Goal: Task Accomplishment & Management: Use online tool/utility

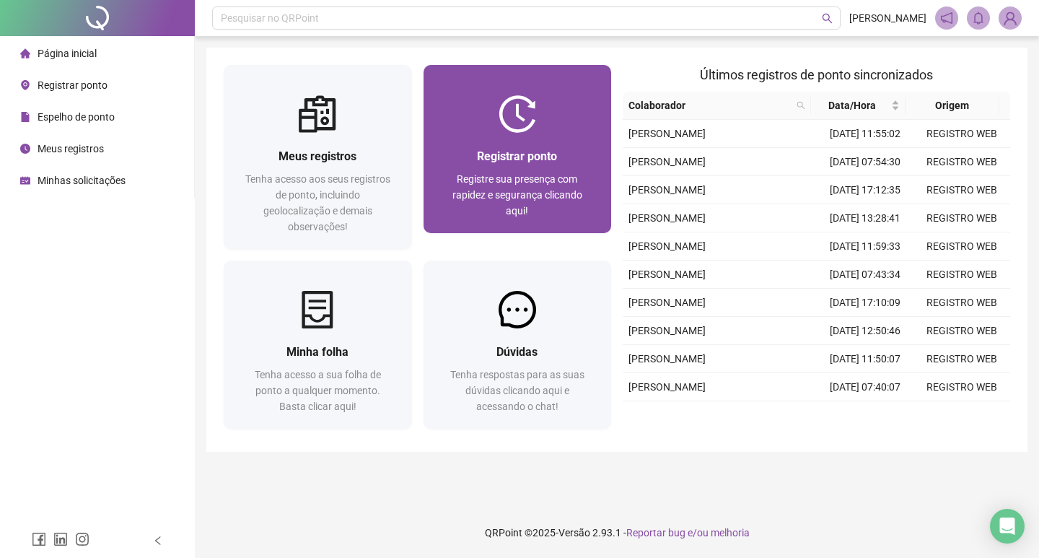
click at [515, 131] on img at bounding box center [518, 114] width 38 height 38
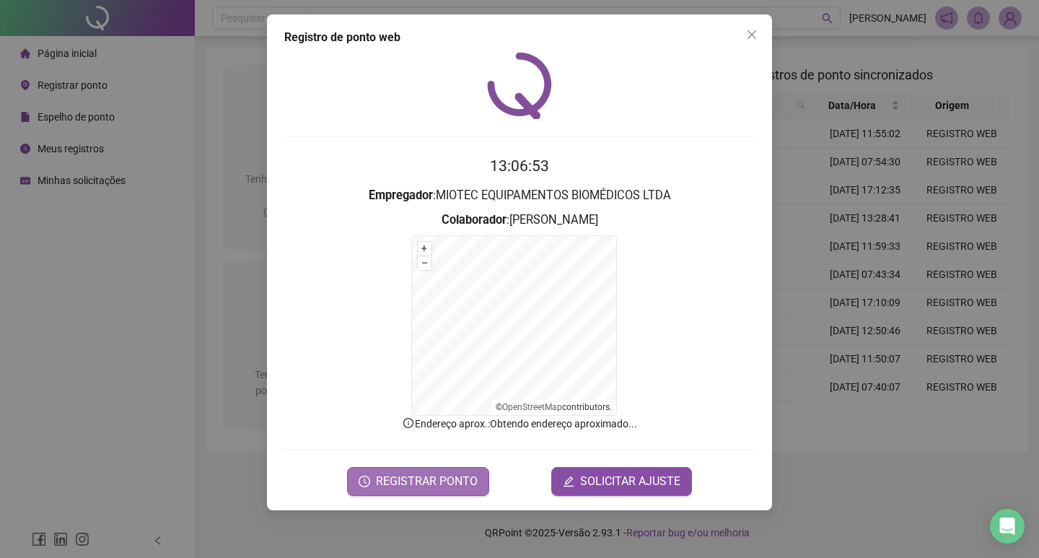
click at [426, 475] on span "REGISTRAR PONTO" at bounding box center [427, 481] width 102 height 17
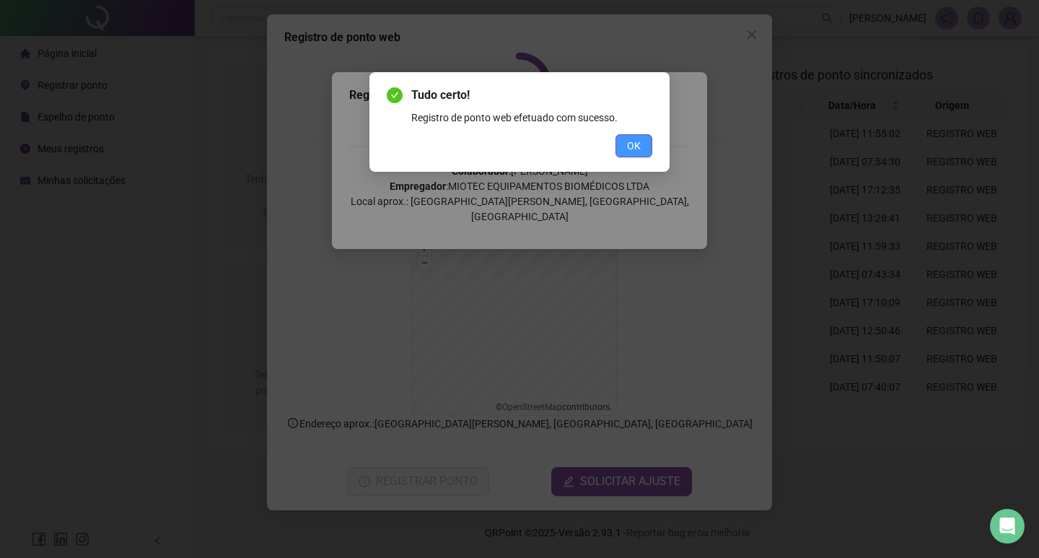
click at [627, 153] on span "OK" at bounding box center [634, 146] width 14 height 16
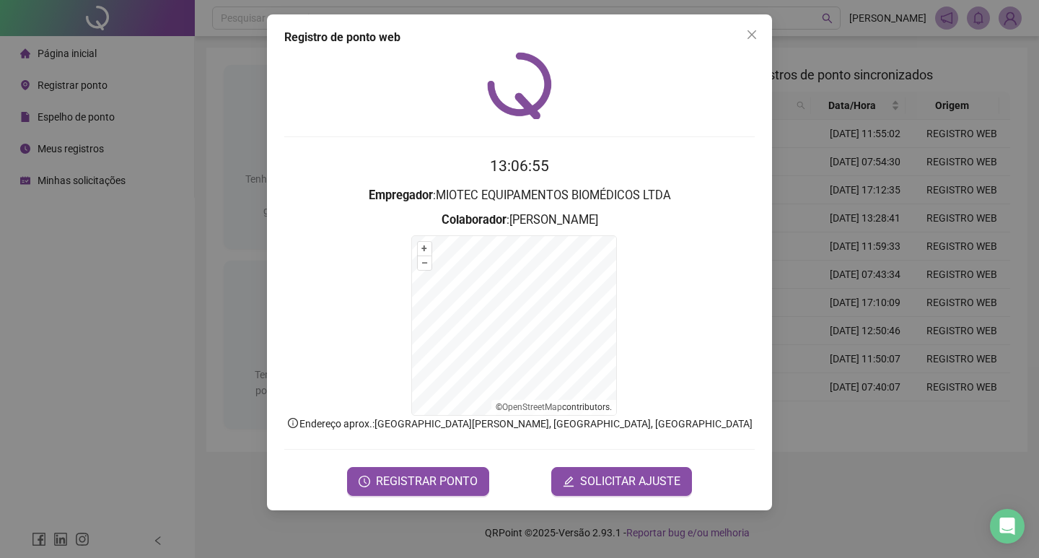
drag, startPoint x: 745, startPoint y: 32, endPoint x: 730, endPoint y: 4, distance: 32.9
click at [746, 32] on span "Close" at bounding box center [751, 35] width 23 height 12
